Goal: Information Seeking & Learning: Learn about a topic

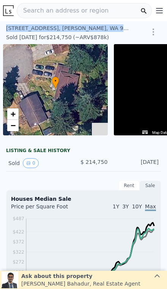
scroll to position [0, 55]
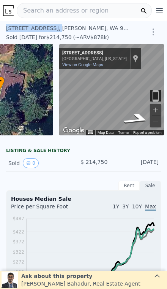
click at [52, 9] on span "Search an address or region" at bounding box center [63, 10] width 92 height 9
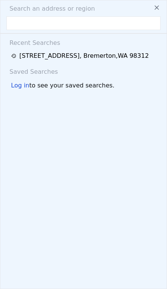
click at [39, 22] on input "text" at bounding box center [83, 23] width 154 height 14
type input "8305 Bernice ct se, yelm"
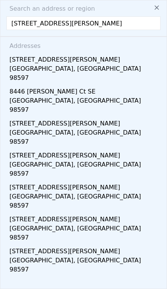
click at [131, 65] on div "Yelm, WA 98597" at bounding box center [84, 74] width 151 height 20
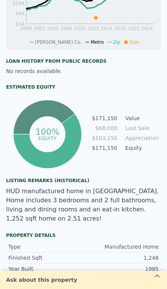
scroll to position [347, 0]
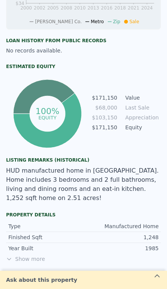
click at [38, 255] on span "Show more" at bounding box center [83, 259] width 155 height 8
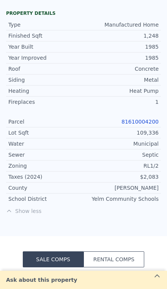
scroll to position [549, 0]
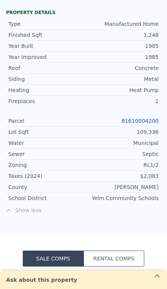
click at [147, 118] on link "81610004200" at bounding box center [140, 121] width 37 height 6
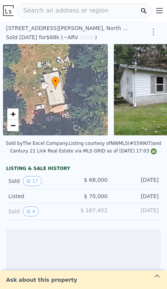
scroll to position [0, 3]
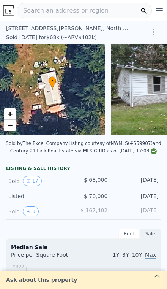
click at [55, 15] on div "Search an address or region" at bounding box center [63, 10] width 92 height 14
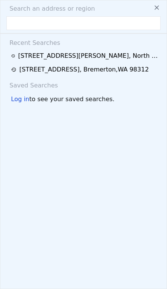
click at [31, 24] on input "text" at bounding box center [83, 23] width 154 height 14
type input "[STREET_ADDRESS]"
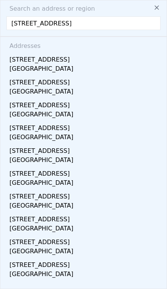
click at [122, 62] on div "[STREET_ADDRESS]" at bounding box center [84, 58] width 151 height 12
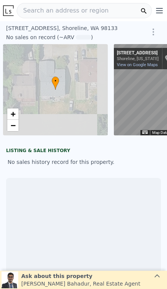
scroll to position [0, 55]
